Goal: Task Accomplishment & Management: Manage account settings

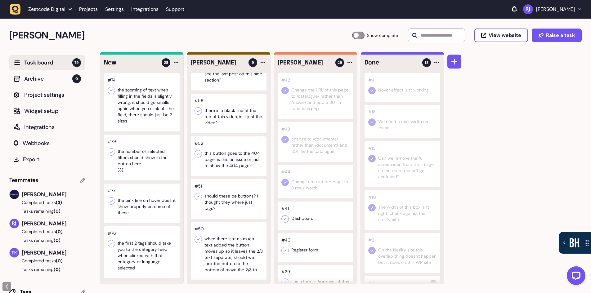
scroll to position [155, 0]
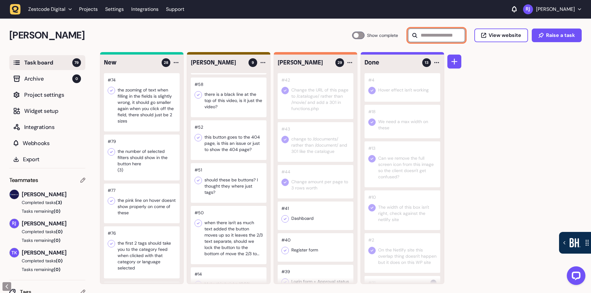
click at [422, 40] on input "text" at bounding box center [436, 36] width 57 height 14
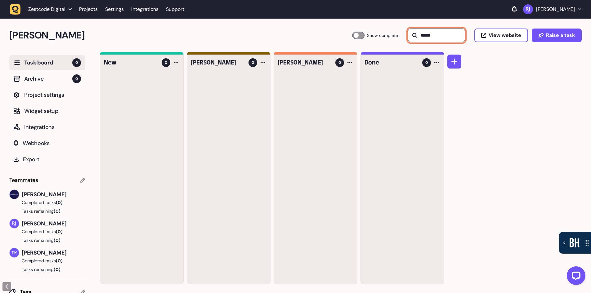
scroll to position [0, 0]
click at [422, 40] on input "*****" at bounding box center [436, 36] width 57 height 14
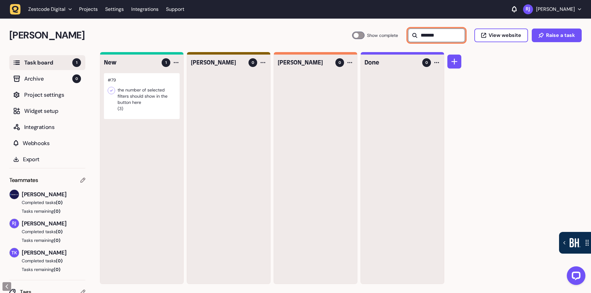
click at [447, 38] on input "*******" at bounding box center [436, 36] width 57 height 14
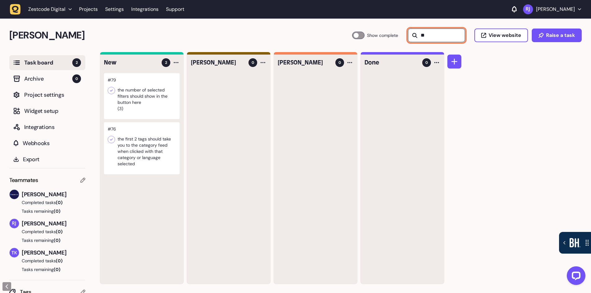
type input "*"
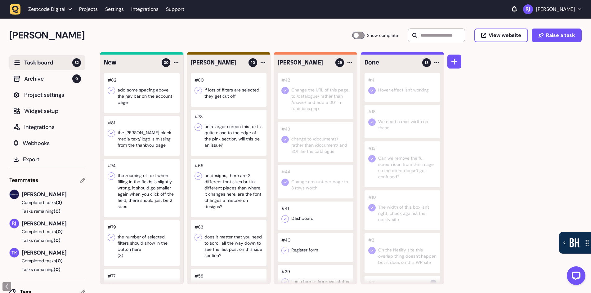
click at [357, 37] on div at bounding box center [358, 35] width 12 height 7
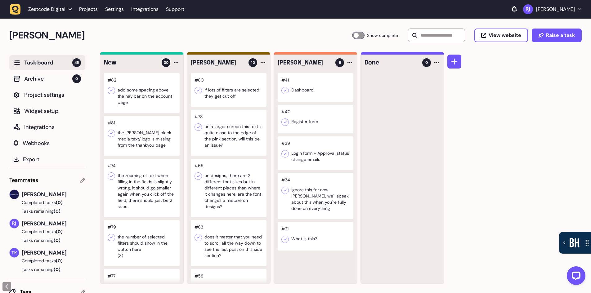
click at [355, 38] on div at bounding box center [358, 35] width 12 height 7
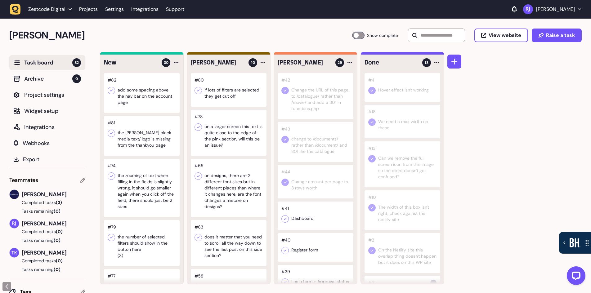
click at [359, 35] on div at bounding box center [358, 35] width 12 height 7
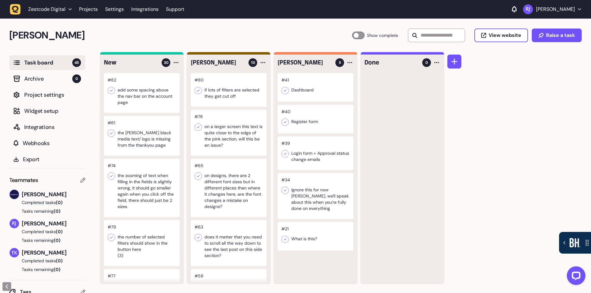
click at [356, 35] on div at bounding box center [358, 35] width 12 height 7
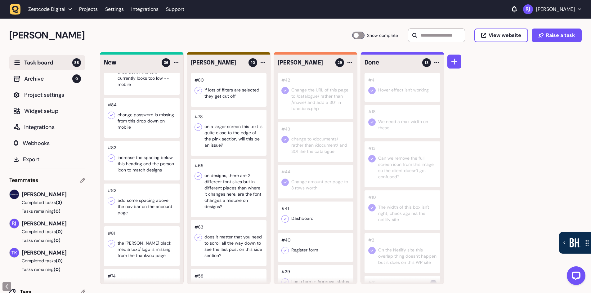
scroll to position [186, 0]
click at [145, 209] on div at bounding box center [142, 201] width 76 height 40
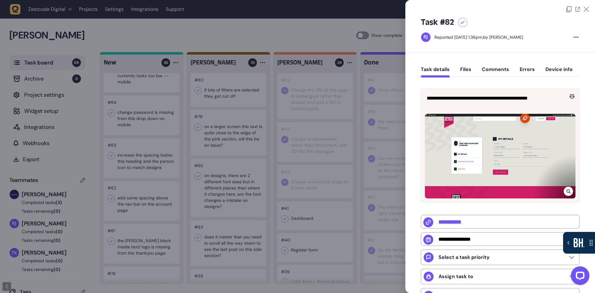
click at [488, 155] on div at bounding box center [500, 156] width 151 height 85
click at [567, 192] on icon at bounding box center [569, 191] width 4 height 5
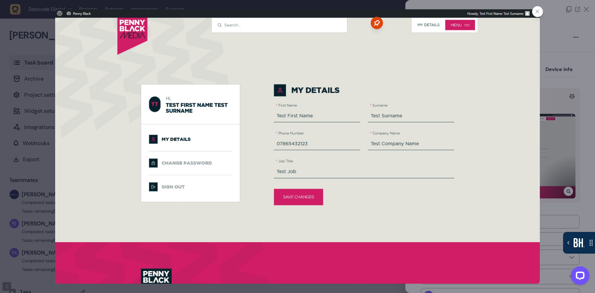
click at [537, 12] on icon at bounding box center [538, 12] width 4 height 4
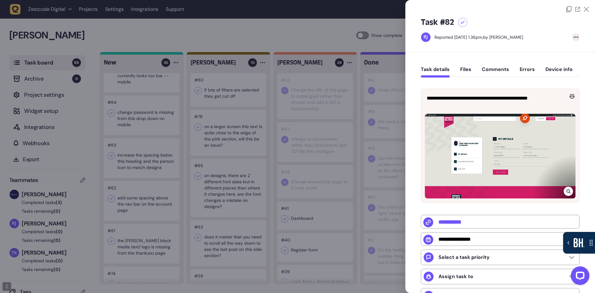
click at [576, 36] on div at bounding box center [576, 36] width 7 height 7
click at [568, 51] on div "Delete task" at bounding box center [563, 50] width 23 height 6
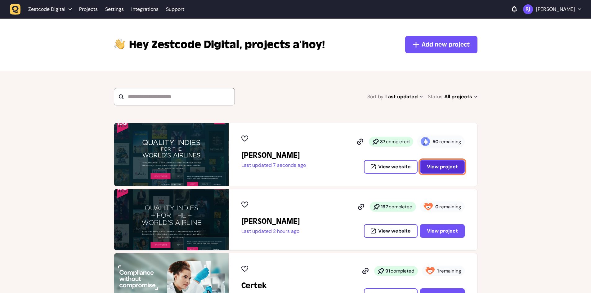
click at [445, 168] on span "View project" at bounding box center [442, 166] width 31 height 7
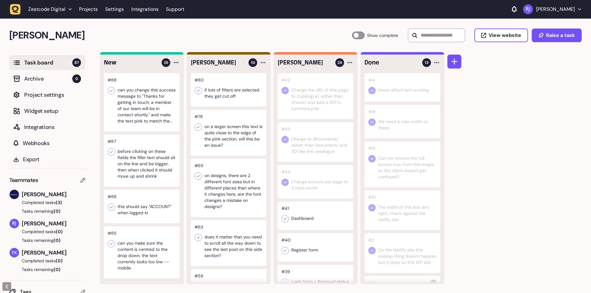
click at [358, 37] on div at bounding box center [358, 35] width 12 height 7
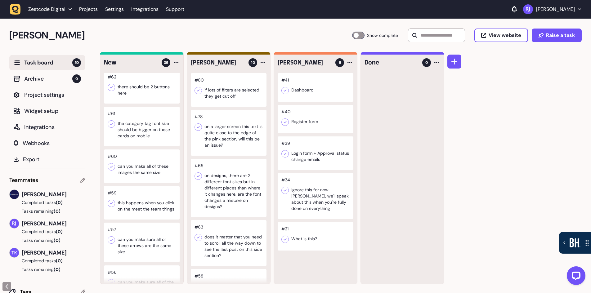
scroll to position [1054, 0]
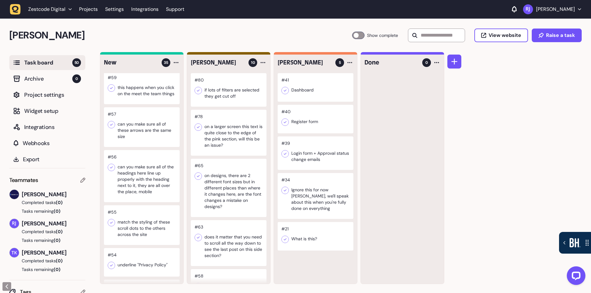
click at [136, 145] on div at bounding box center [142, 127] width 76 height 40
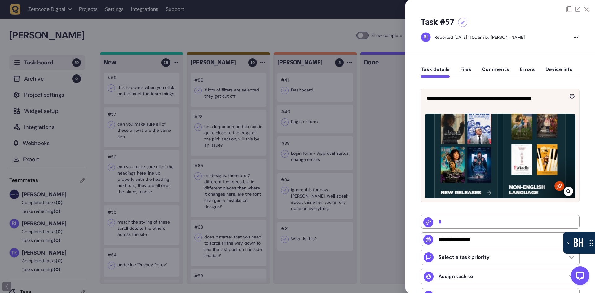
click at [144, 139] on div at bounding box center [297, 146] width 595 height 293
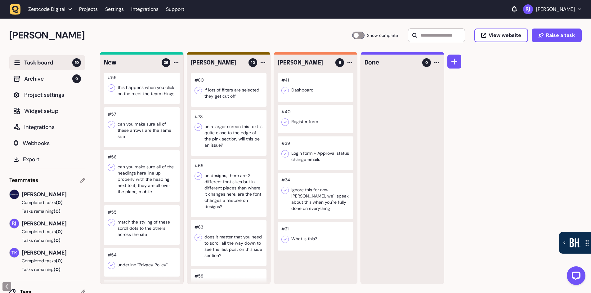
click at [136, 238] on div at bounding box center [142, 225] width 76 height 40
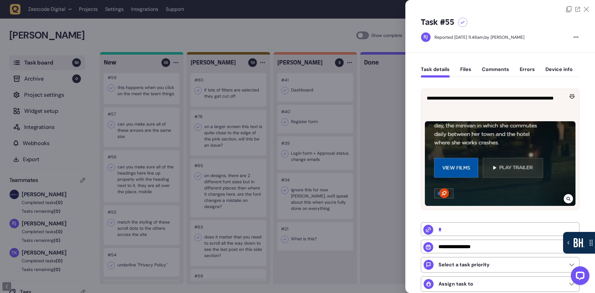
click at [205, 239] on div at bounding box center [297, 146] width 595 height 293
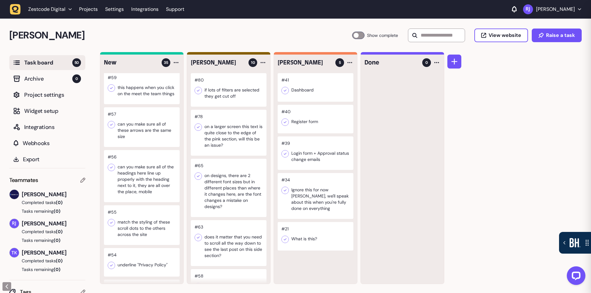
click at [234, 249] on div at bounding box center [229, 243] width 76 height 46
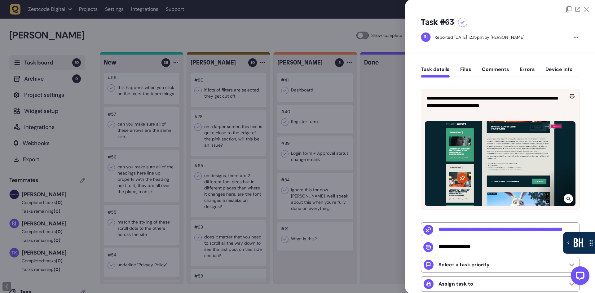
click at [137, 184] on div at bounding box center [297, 146] width 595 height 293
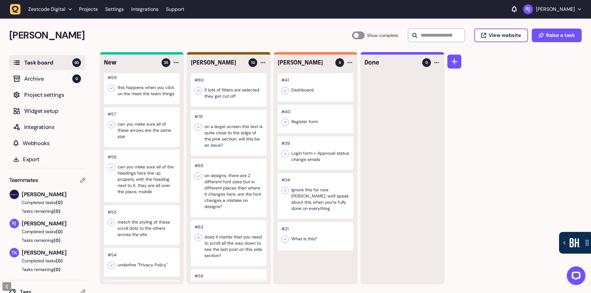
scroll to position [1313, 0]
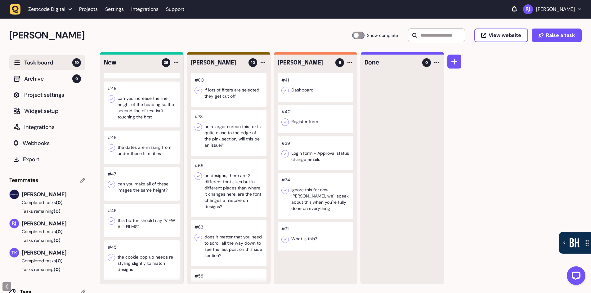
click at [137, 180] on div at bounding box center [142, 183] width 76 height 33
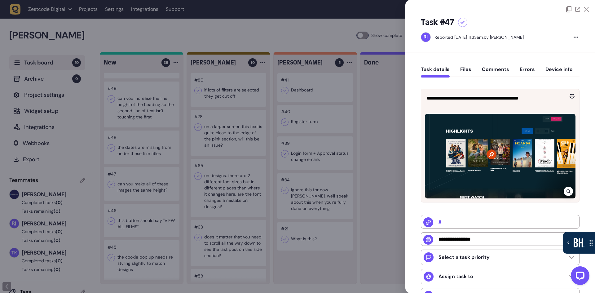
click at [153, 149] on div at bounding box center [297, 146] width 595 height 293
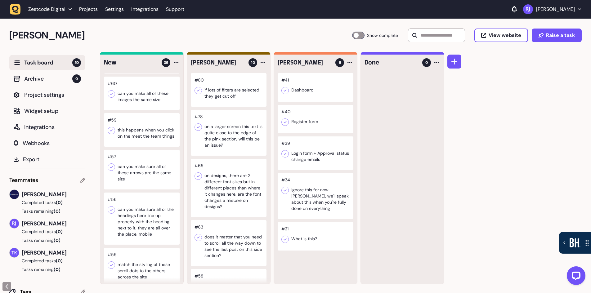
scroll to position [972, 0]
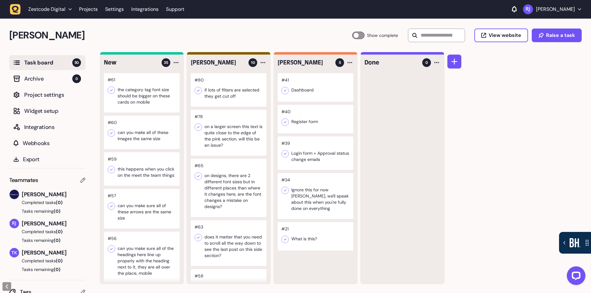
click at [151, 142] on div at bounding box center [142, 132] width 76 height 33
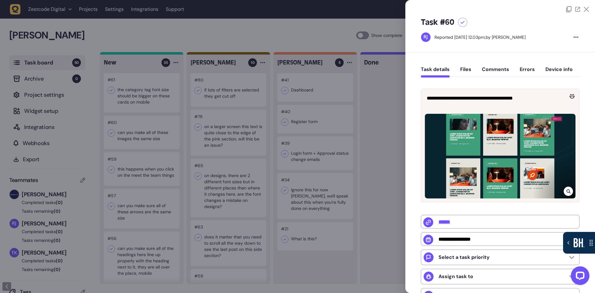
click at [152, 183] on div at bounding box center [297, 146] width 595 height 293
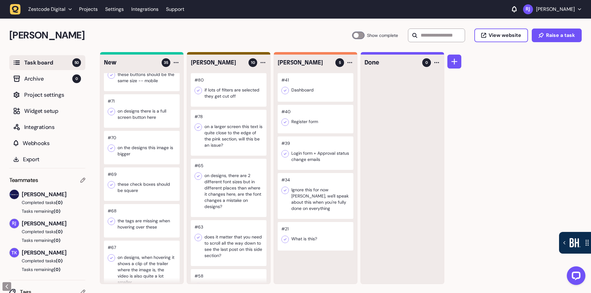
scroll to position [631, 0]
click at [146, 226] on div at bounding box center [142, 222] width 76 height 33
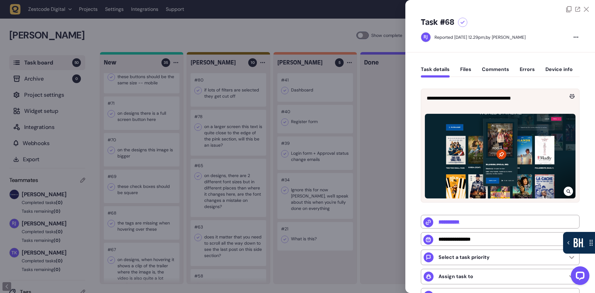
click at [149, 192] on div at bounding box center [297, 146] width 595 height 293
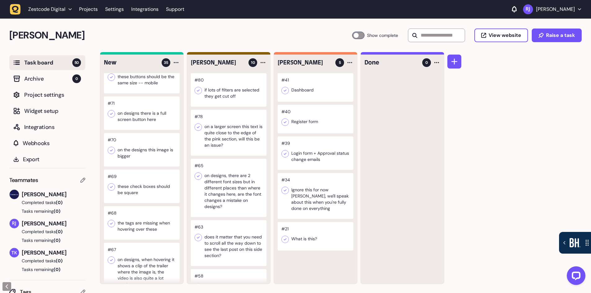
click at [148, 192] on div at bounding box center [142, 186] width 76 height 33
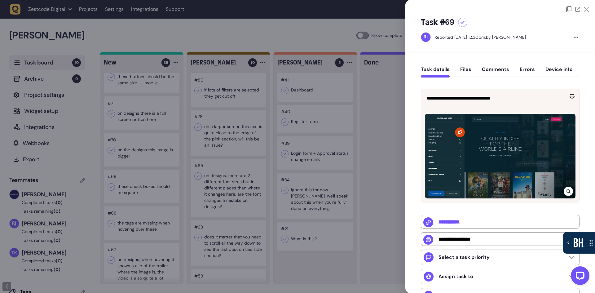
click at [148, 196] on div at bounding box center [297, 146] width 595 height 293
